Goal: Navigation & Orientation: Find specific page/section

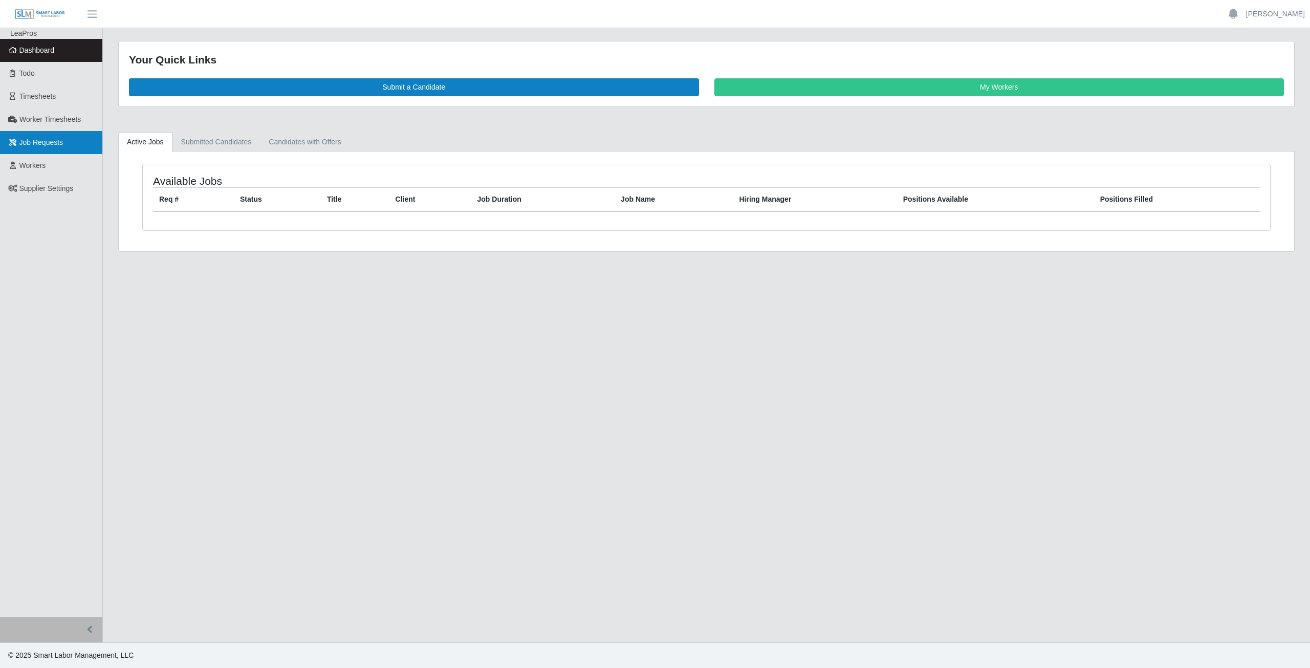
click at [45, 143] on span "Job Requests" at bounding box center [41, 142] width 44 height 8
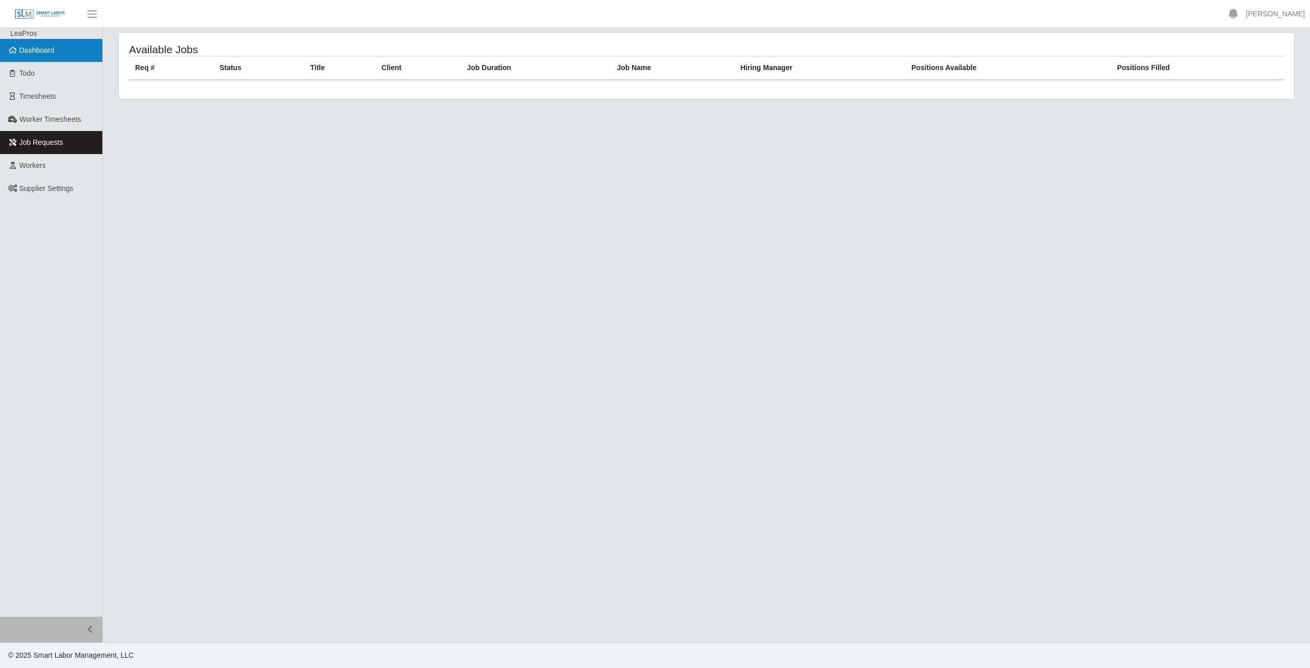
click at [26, 53] on span "Dashboard" at bounding box center [36, 50] width 35 height 8
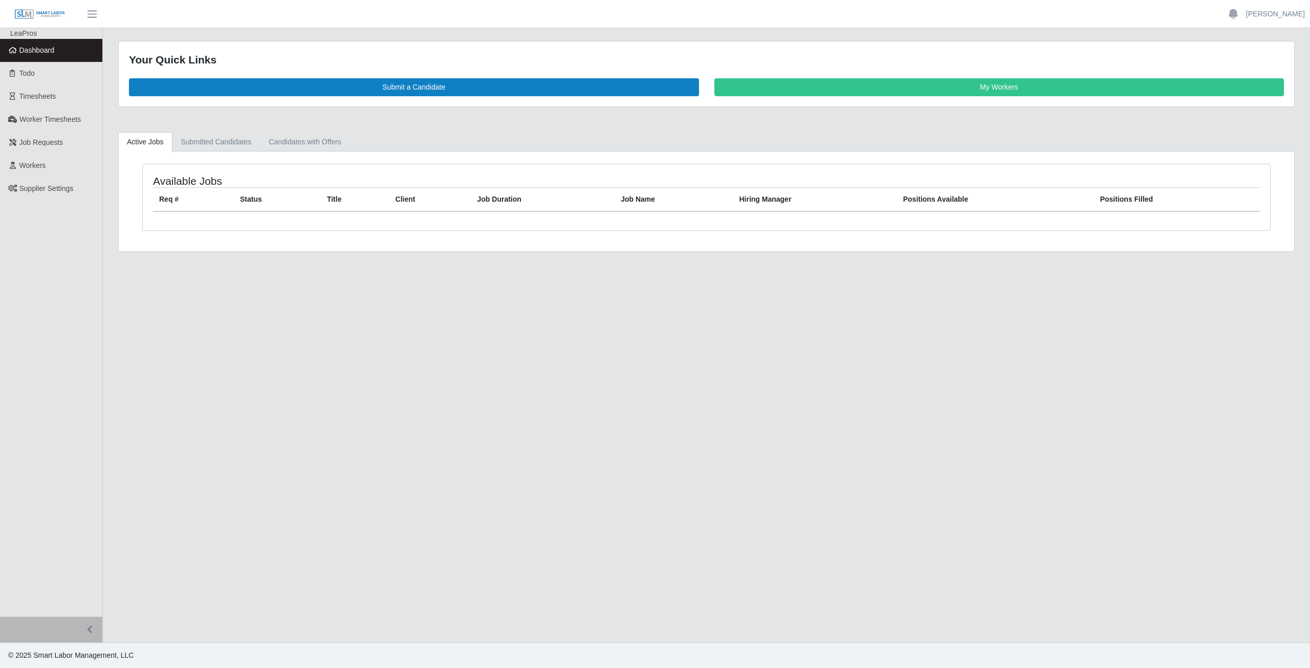
click at [245, 307] on main "Your Quick Links Submit a Candidate My Workers Active Jobs Submitted Candidates…" at bounding box center [706, 335] width 1207 height 614
click at [50, 187] on span "Supplier Settings" at bounding box center [46, 188] width 54 height 8
